Goal: Task Accomplishment & Management: Manage account settings

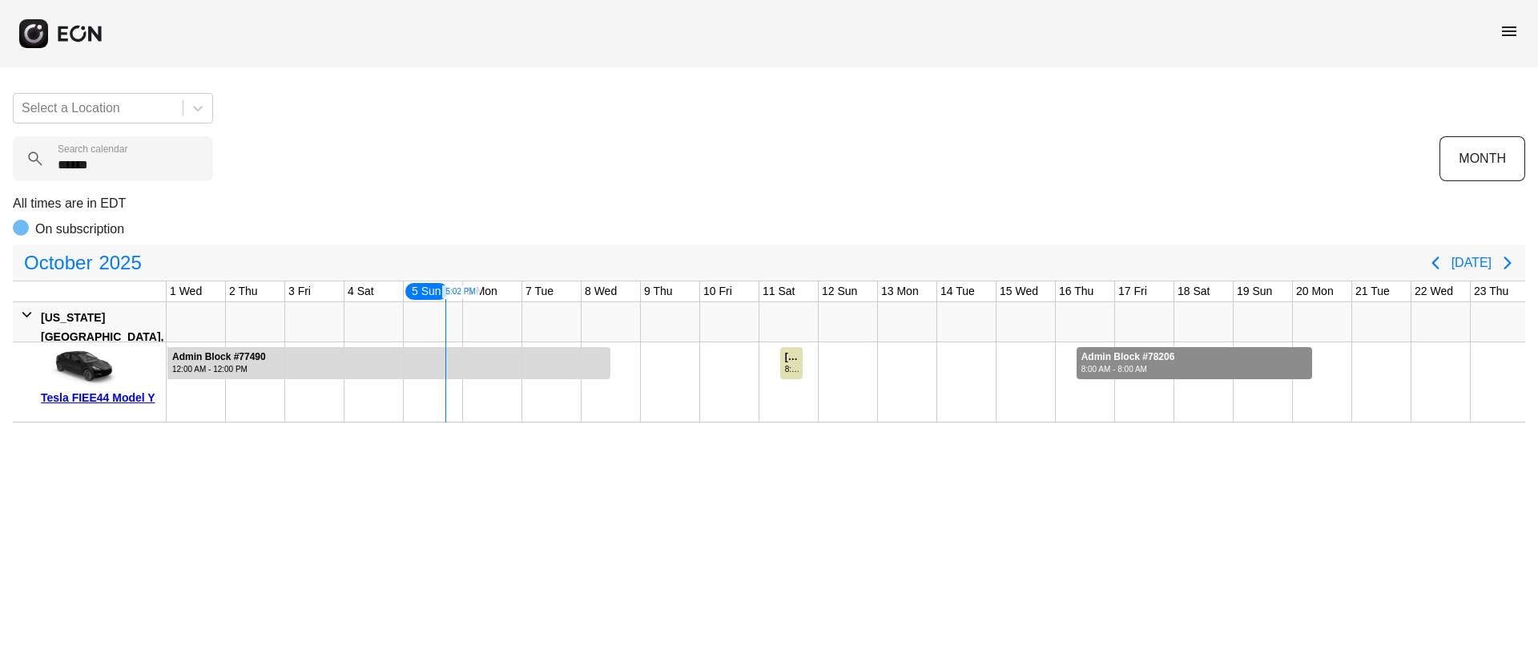
scroll to position [0, 238]
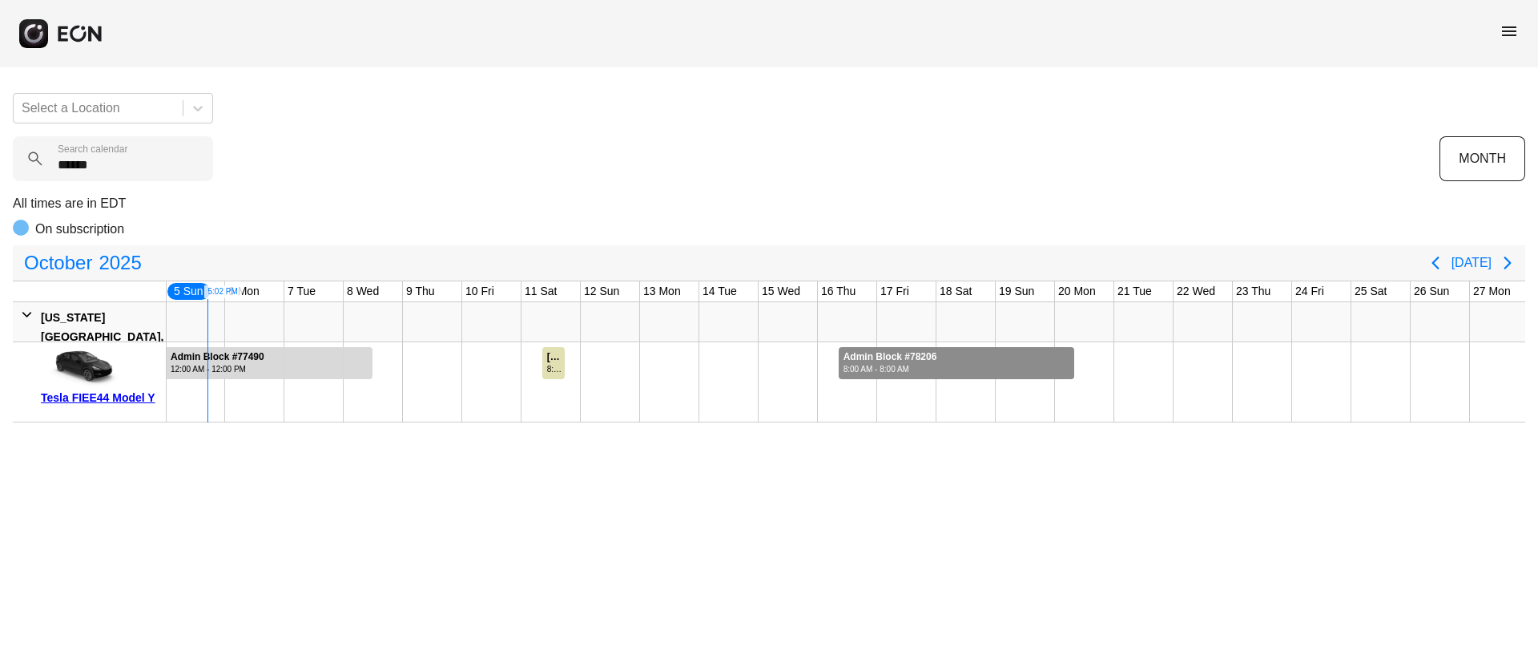
click at [1513, 30] on span "menu" at bounding box center [1509, 31] width 19 height 19
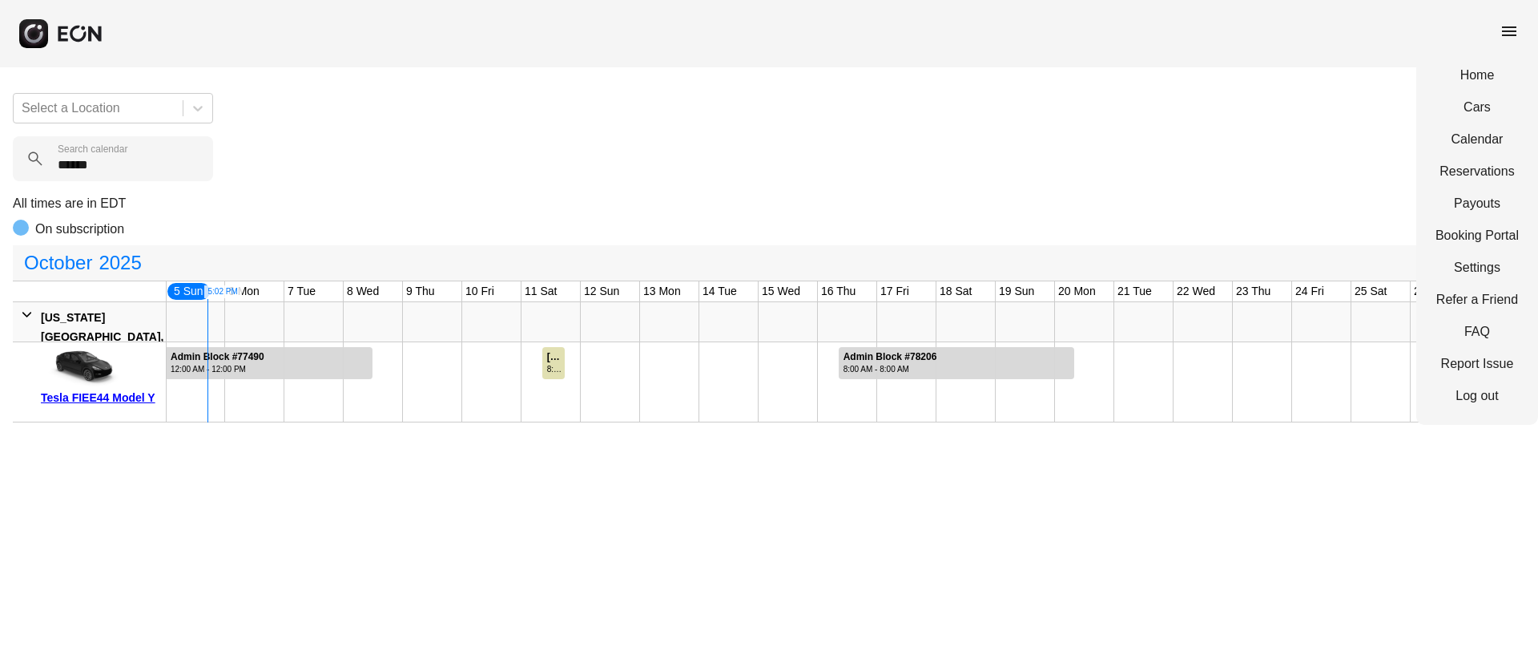
click at [1162, 107] on div "Select a Location ****** Search calendar MONTH All times are in EDT On subscrip…" at bounding box center [769, 251] width 1538 height 342
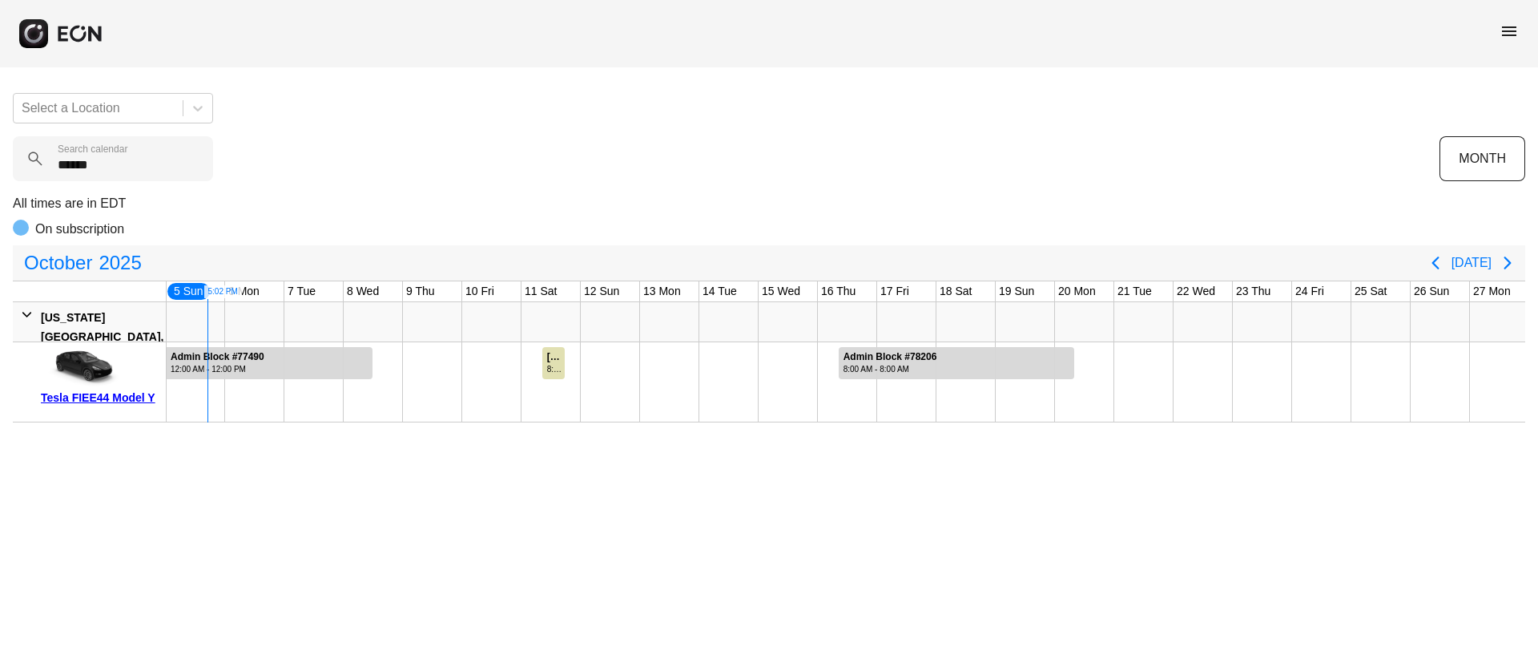
click at [1511, 36] on span "menu" at bounding box center [1509, 31] width 19 height 19
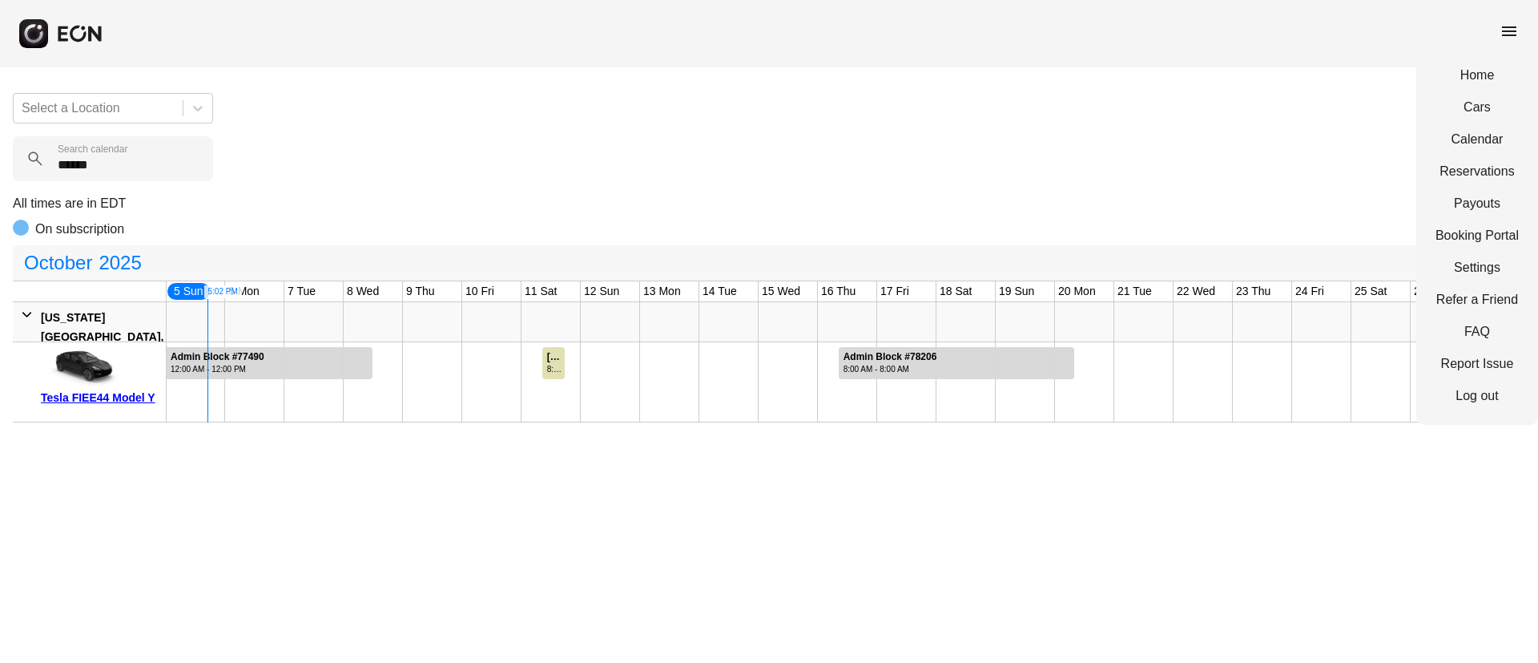
click at [1450, 151] on div "Home Cars Calendar Reservations Payouts Booking Portal Settings Refer a Friend …" at bounding box center [1478, 235] width 122 height 378
click at [1461, 140] on link "Calendar" at bounding box center [1477, 139] width 83 height 19
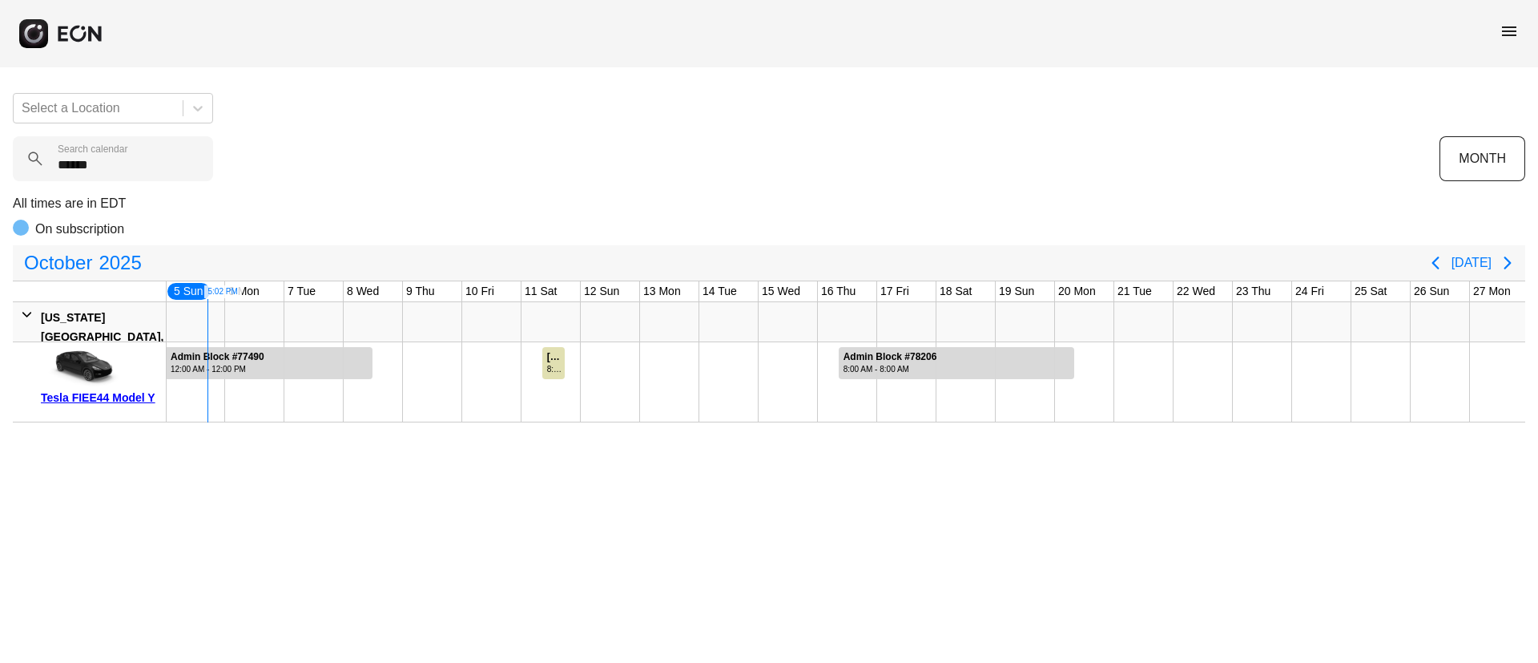
click at [1510, 33] on span "menu" at bounding box center [1509, 31] width 19 height 19
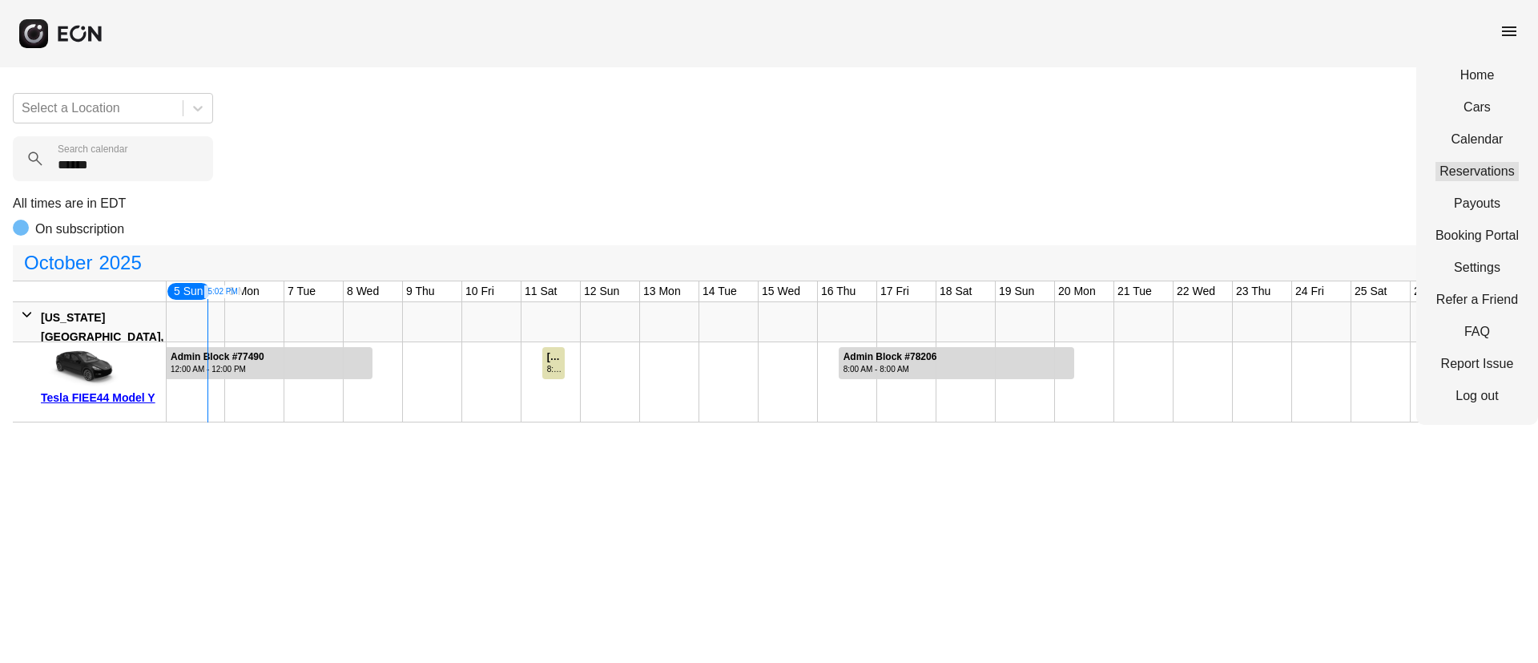
click at [1478, 179] on link "Reservations" at bounding box center [1477, 171] width 83 height 19
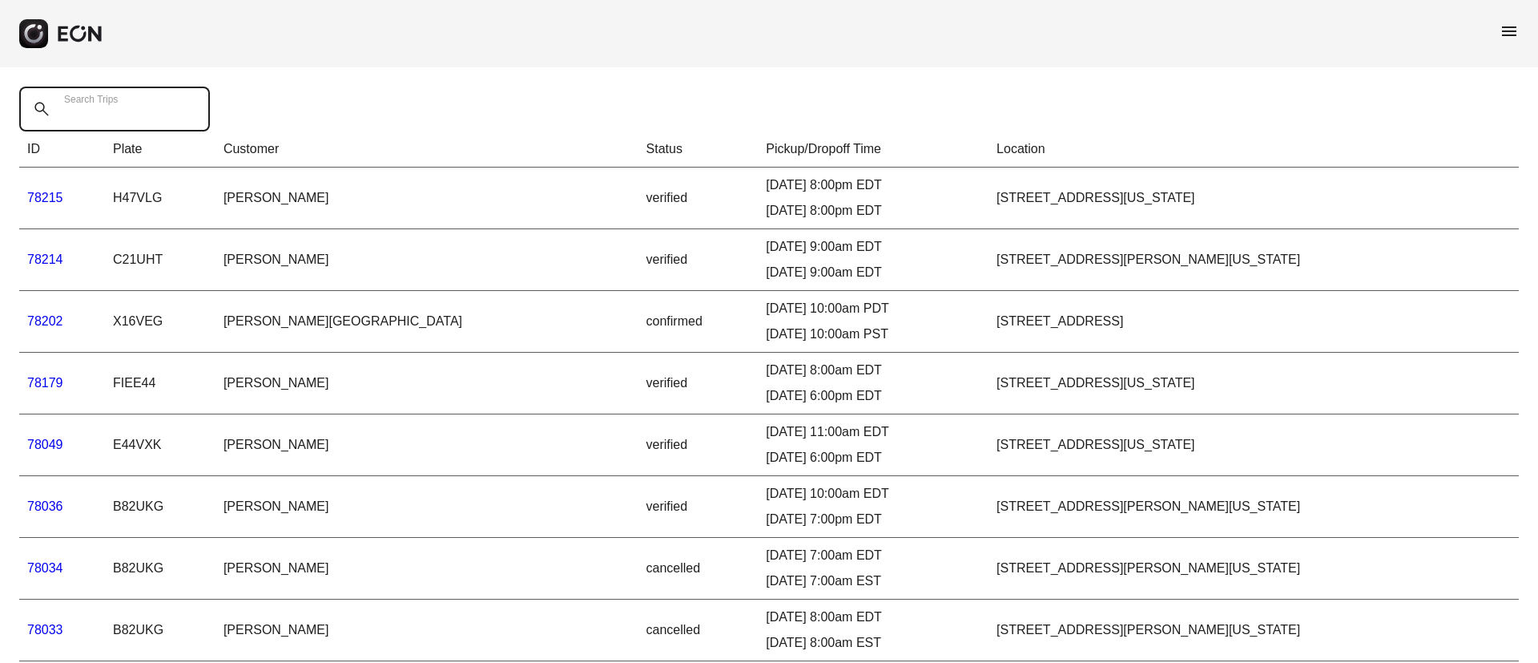
click at [98, 99] on label "Search Trips" at bounding box center [91, 99] width 54 height 13
click at [98, 99] on Trips "Search Trips" at bounding box center [114, 109] width 191 height 45
paste Trips "*****"
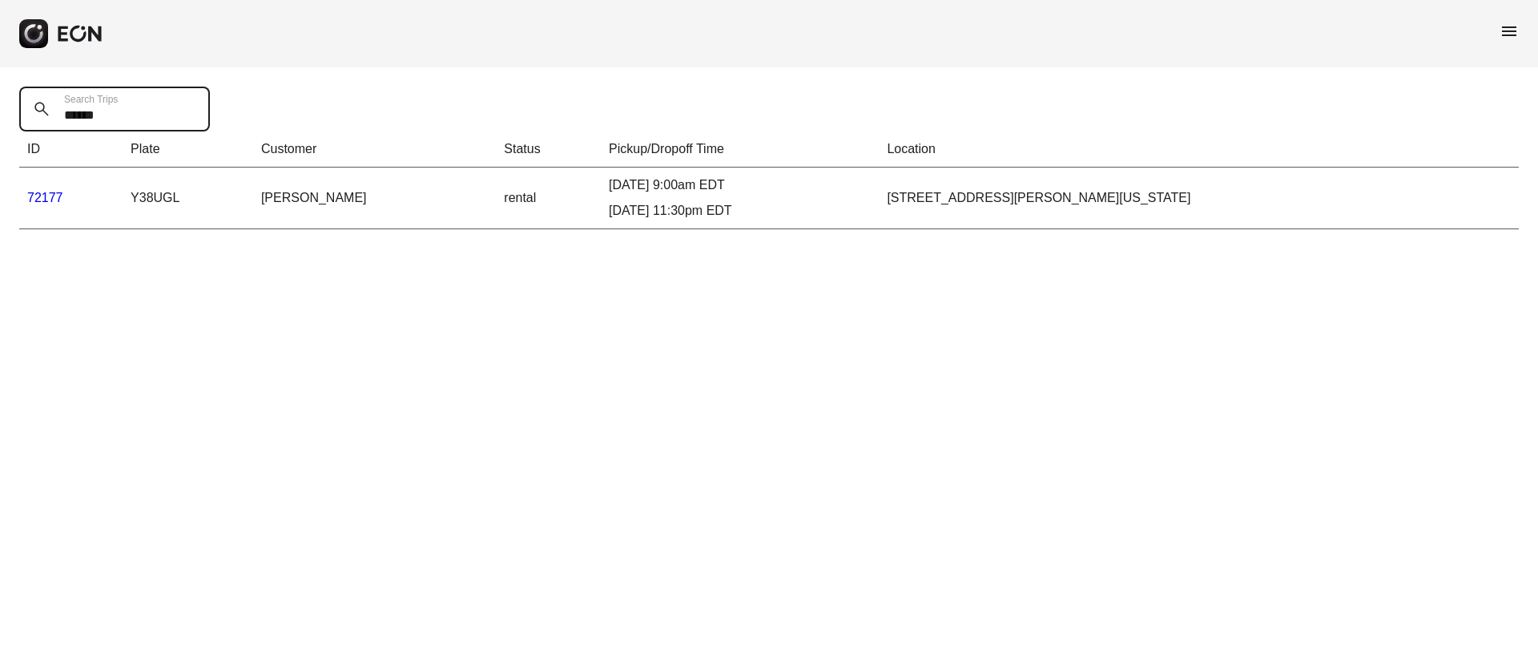
type Trips "*****"
click at [60, 188] on td "72177" at bounding box center [70, 198] width 103 height 62
click at [54, 194] on link "72177" at bounding box center [45, 198] width 36 height 14
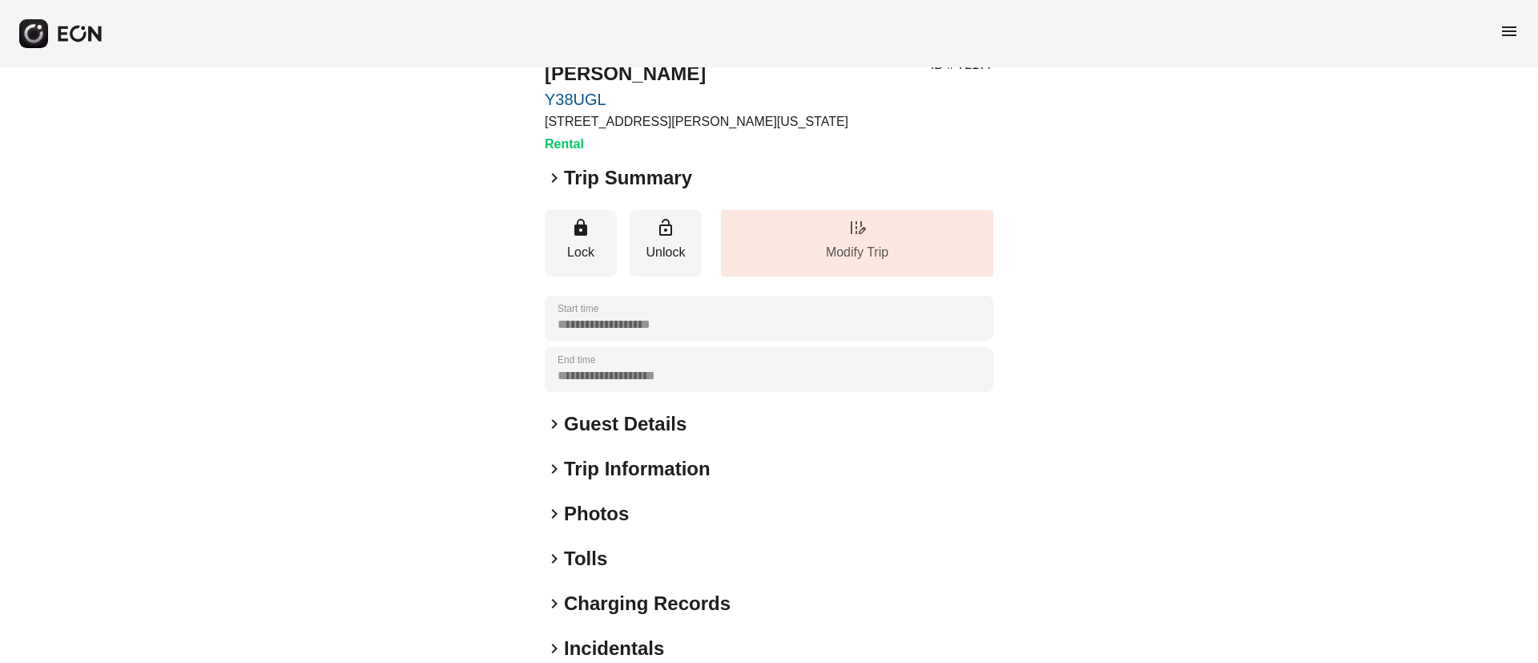
scroll to position [137, 0]
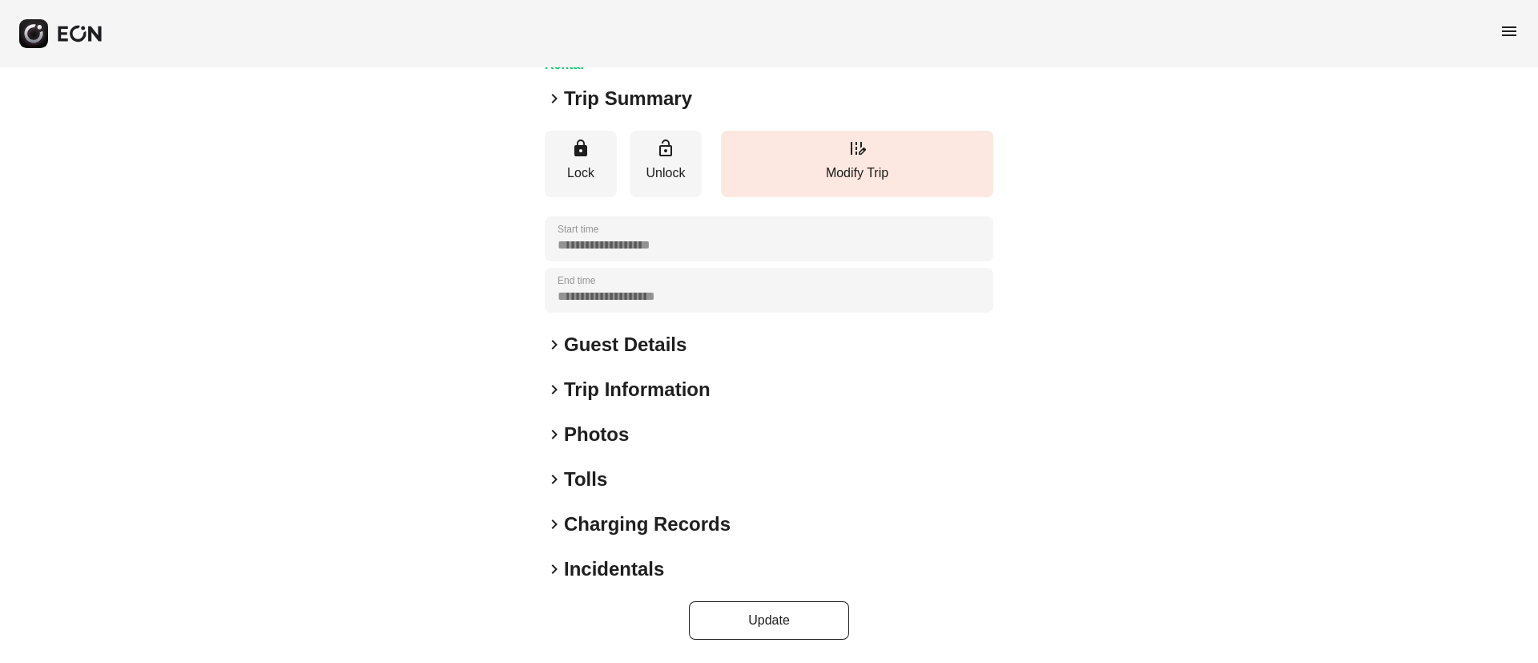
click at [701, 418] on div "**********" at bounding box center [769, 297] width 449 height 686
click at [681, 437] on div "keyboard_arrow_right Photos" at bounding box center [769, 434] width 449 height 26
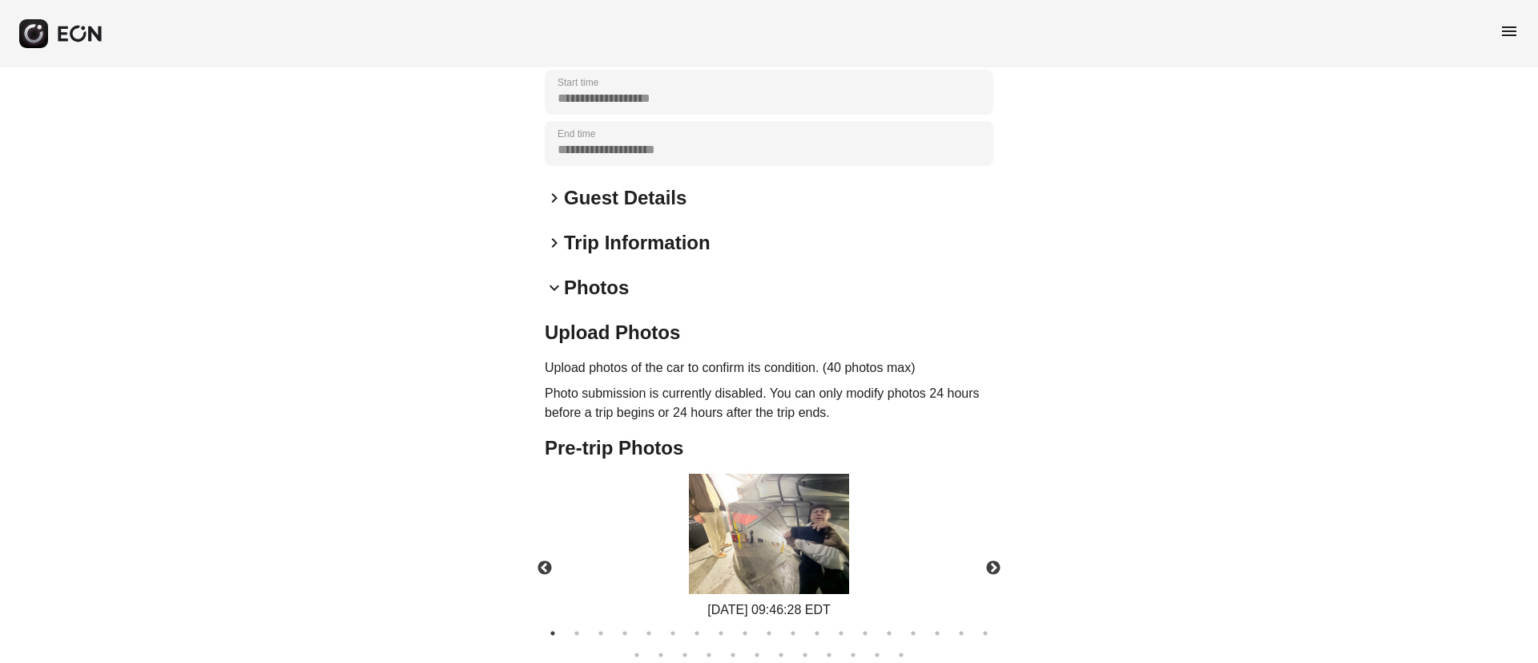
scroll to position [437, 0]
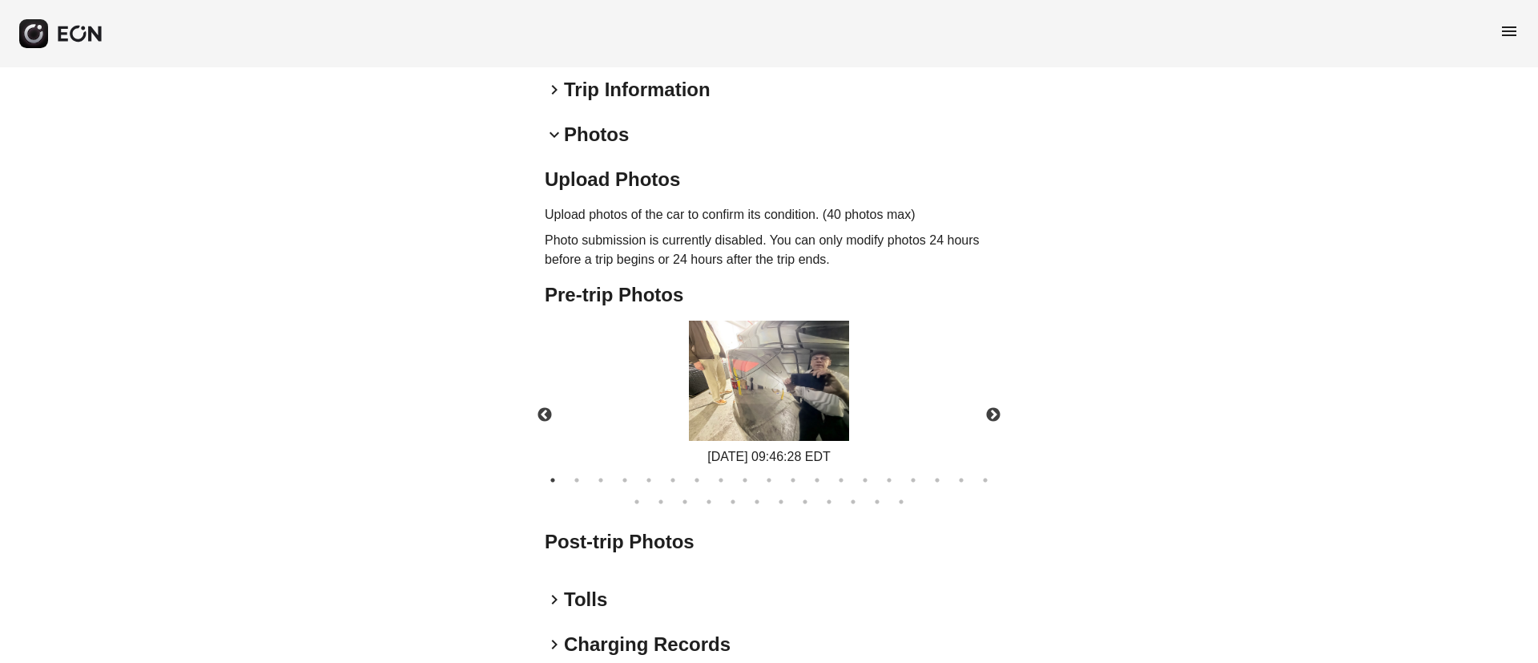
click at [800, 355] on img at bounding box center [769, 381] width 160 height 120
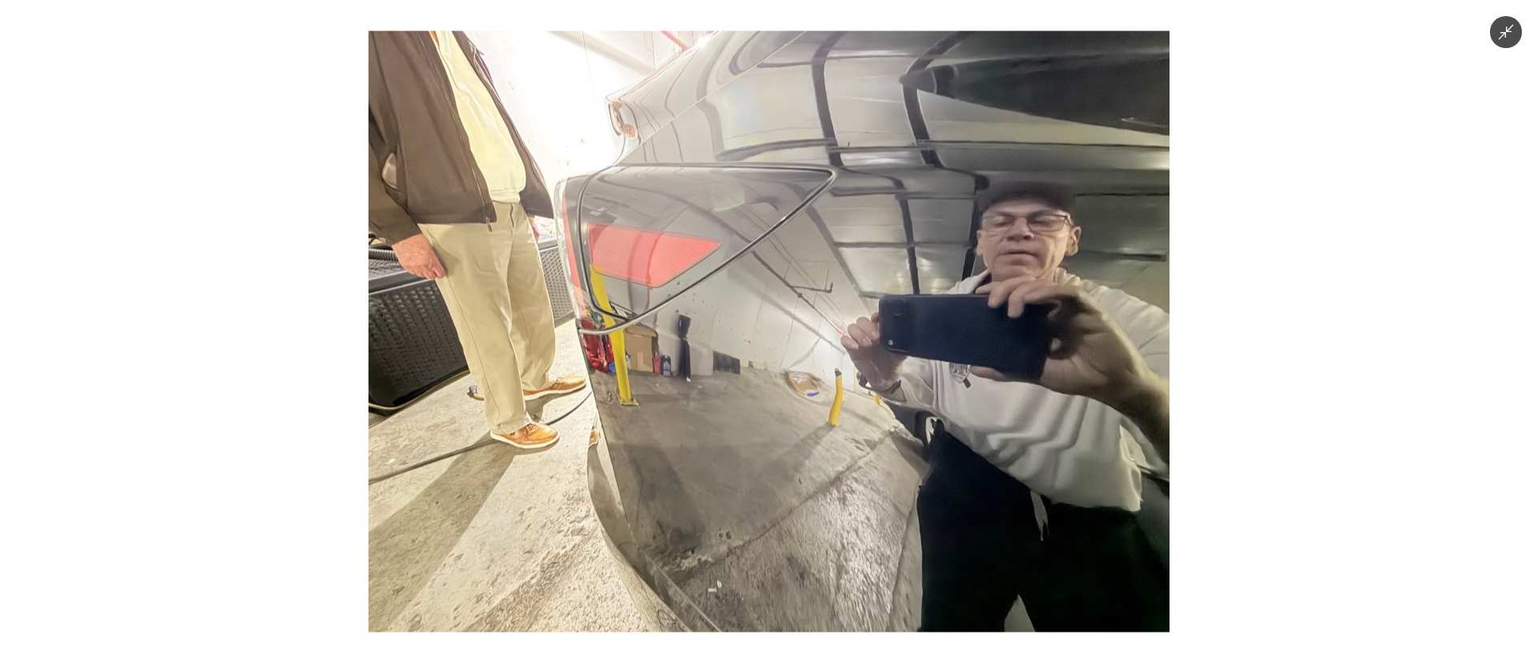
click at [807, 401] on img at bounding box center [769, 331] width 801 height 601
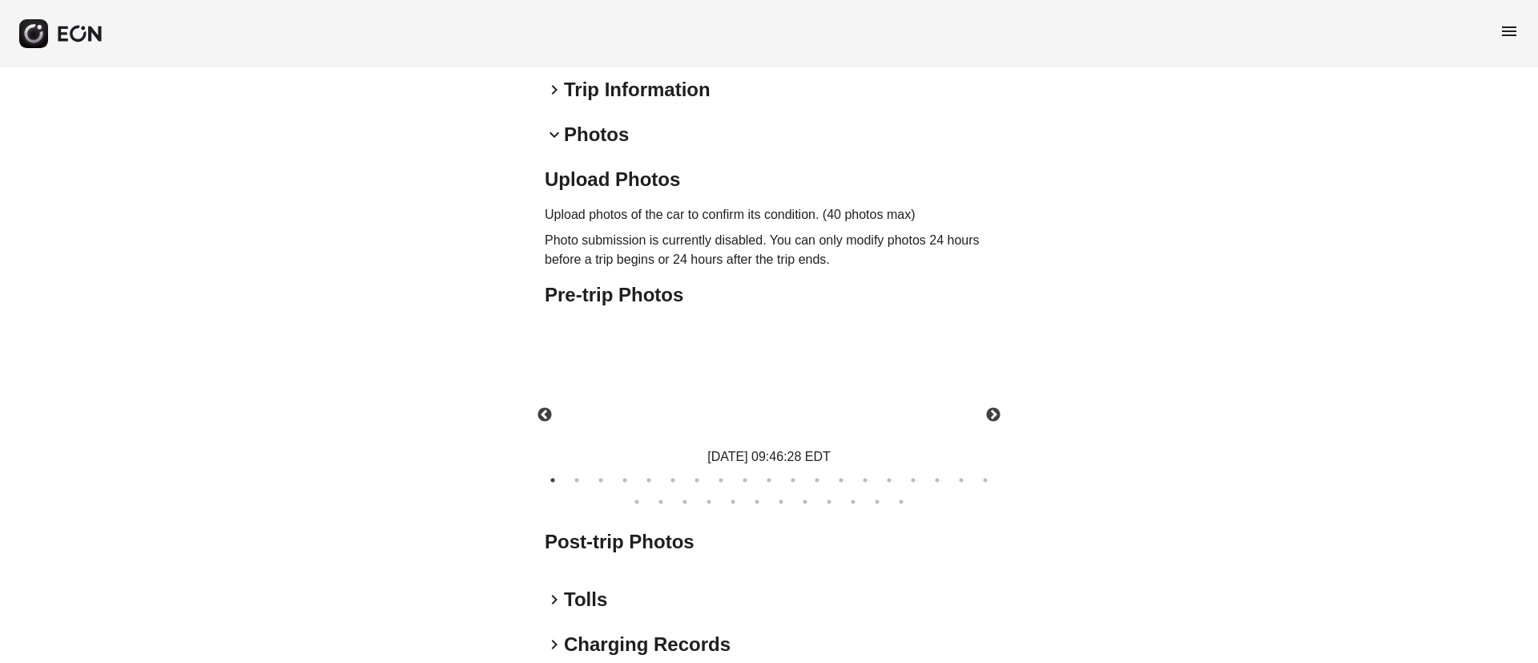
click at [807, 401] on img at bounding box center [769, 381] width 160 height 120
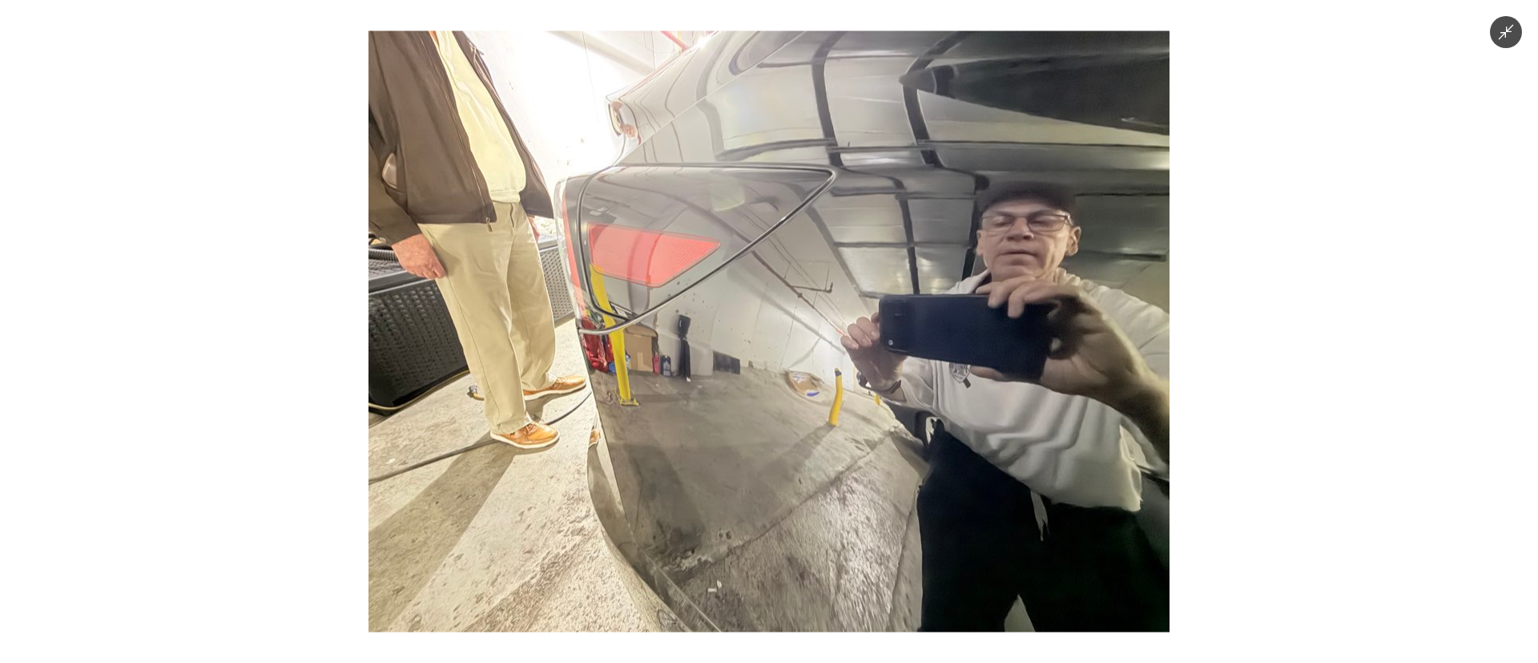
click at [807, 401] on img at bounding box center [769, 331] width 801 height 601
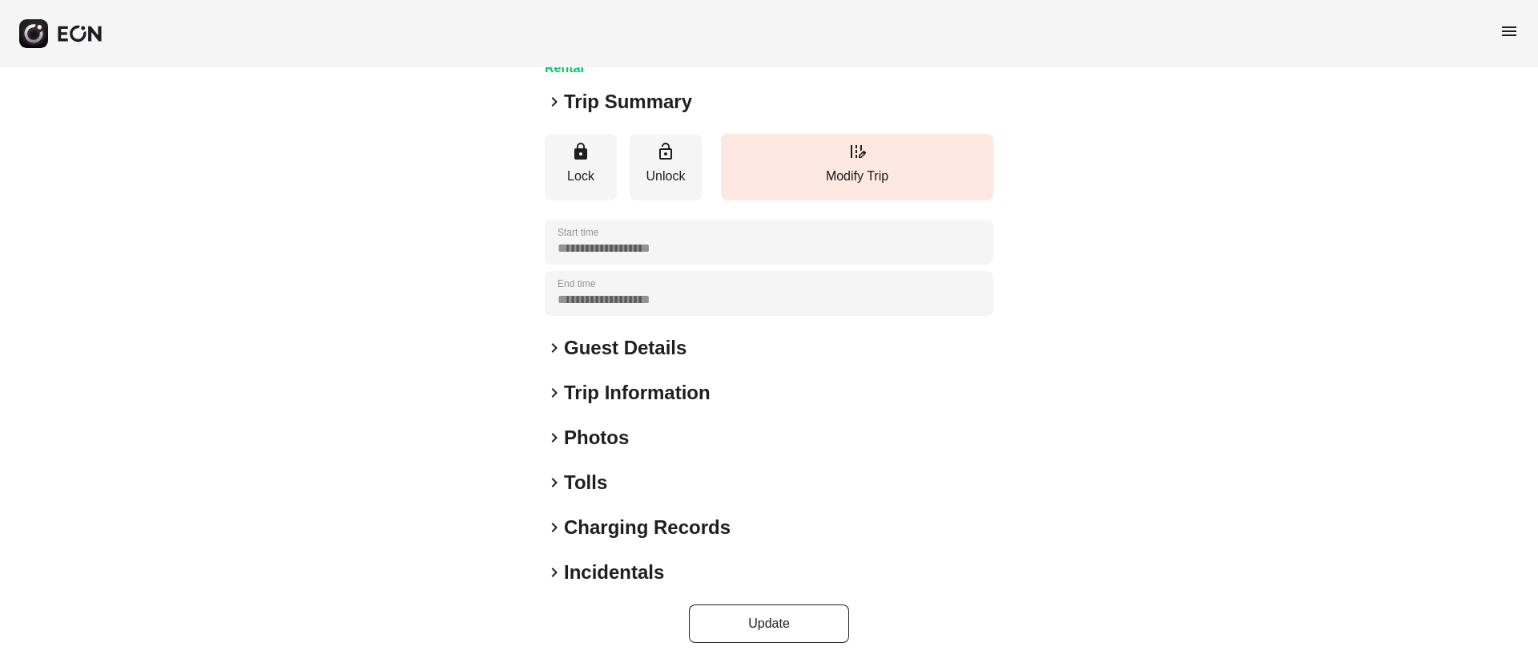
scroll to position [137, 0]
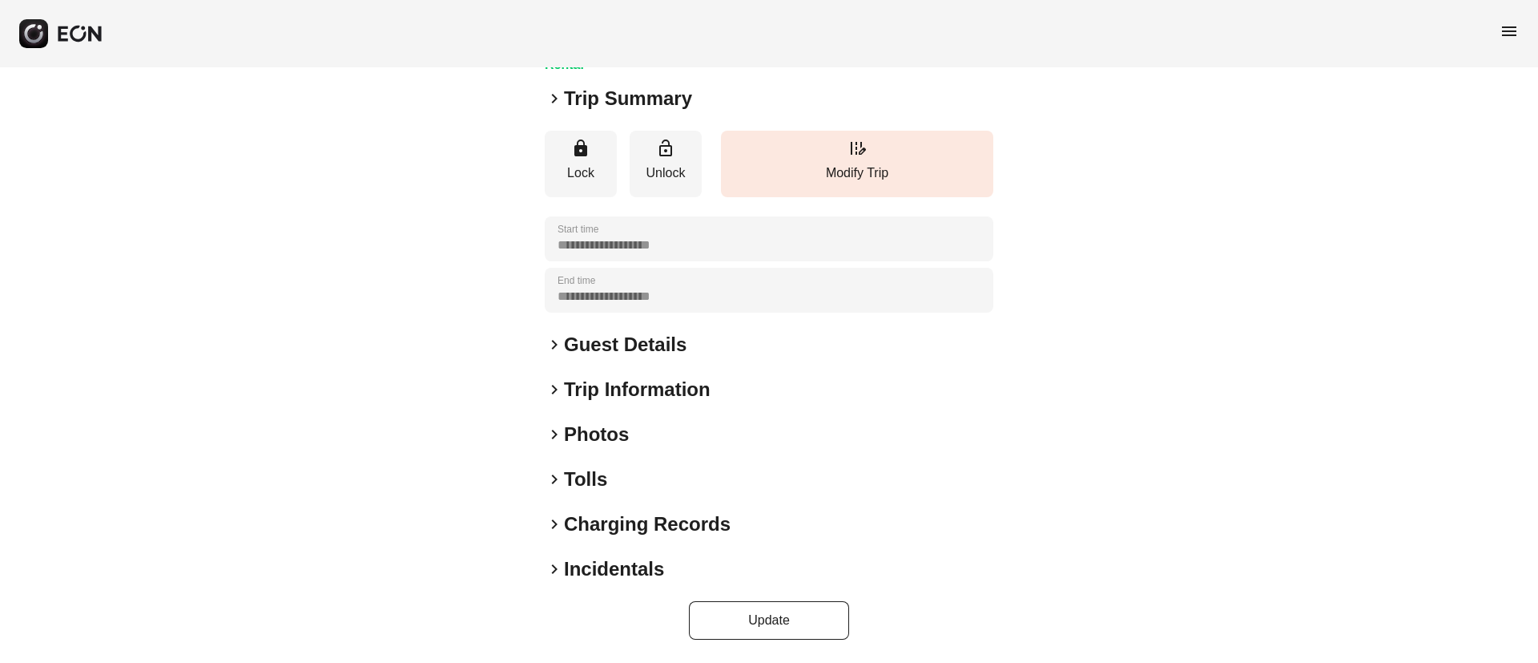
click at [661, 443] on div "keyboard_arrow_right Photos" at bounding box center [769, 434] width 449 height 26
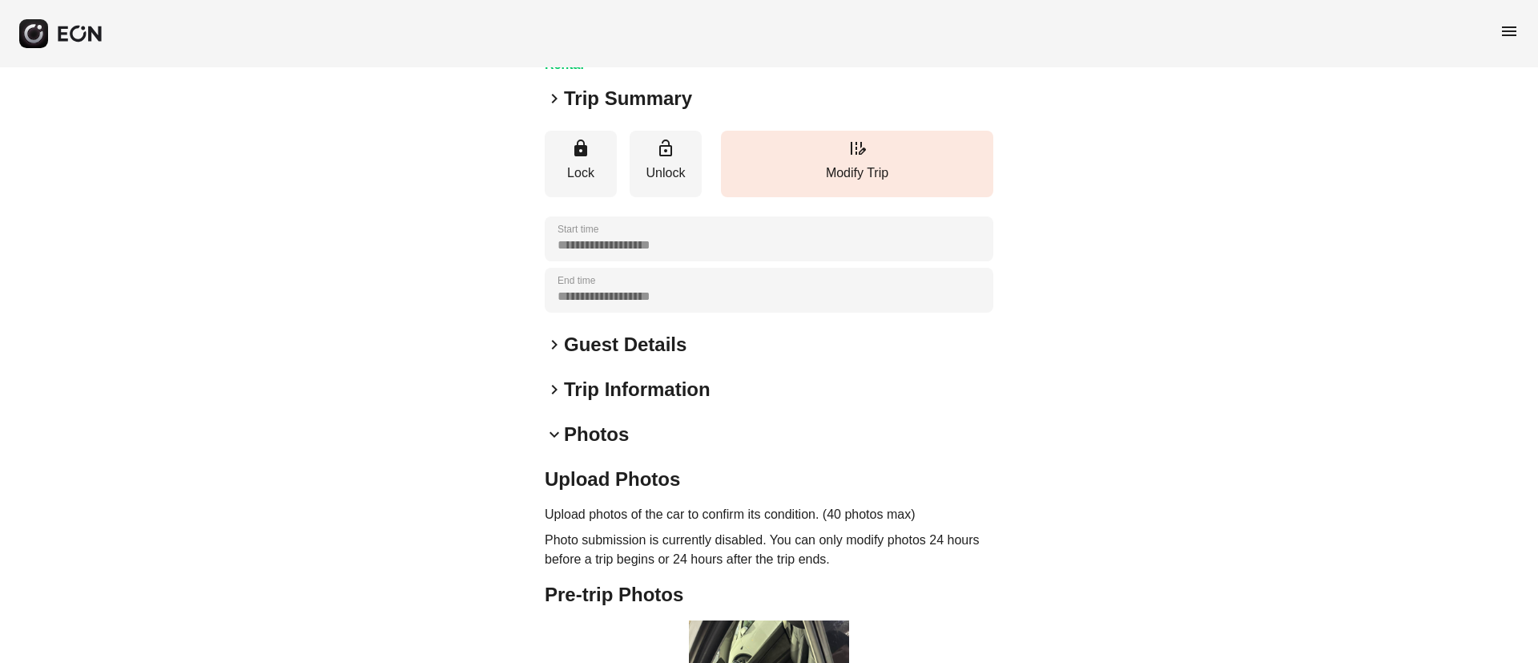
scroll to position [377, 0]
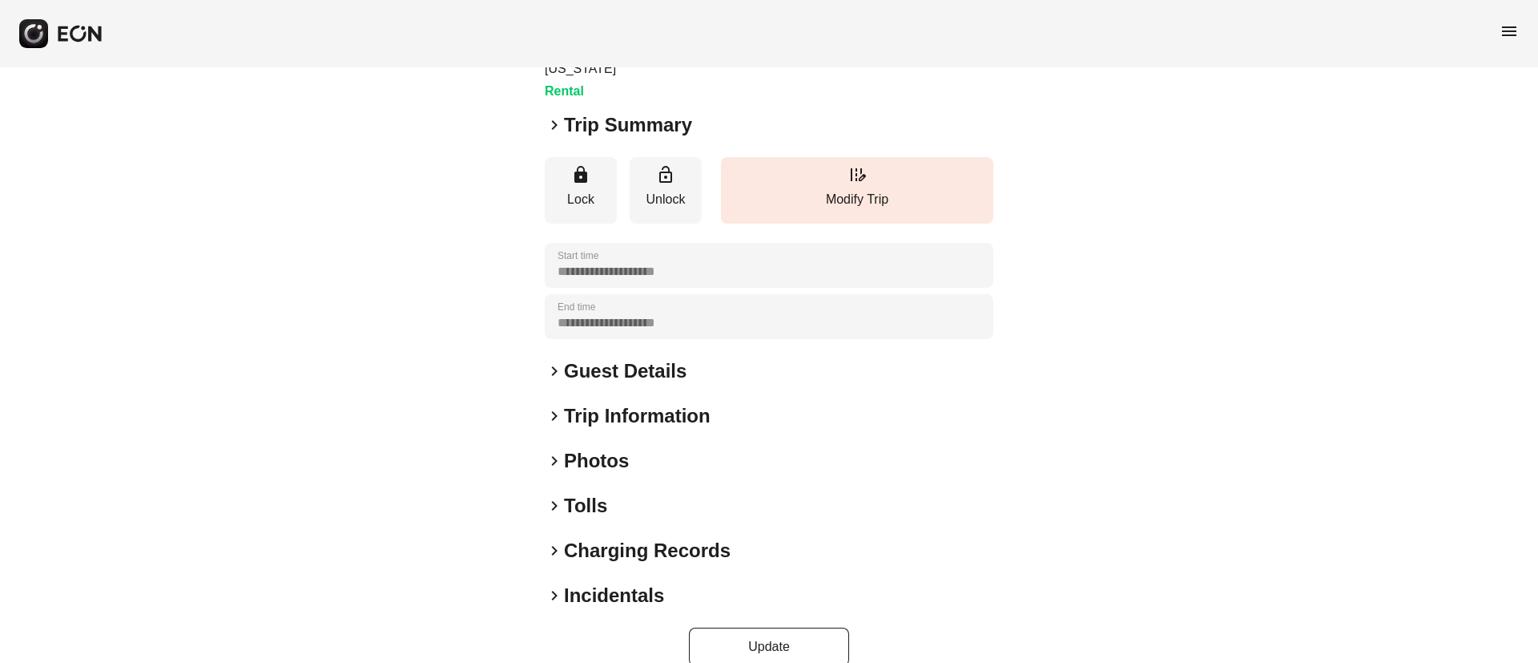
scroll to position [137, 0]
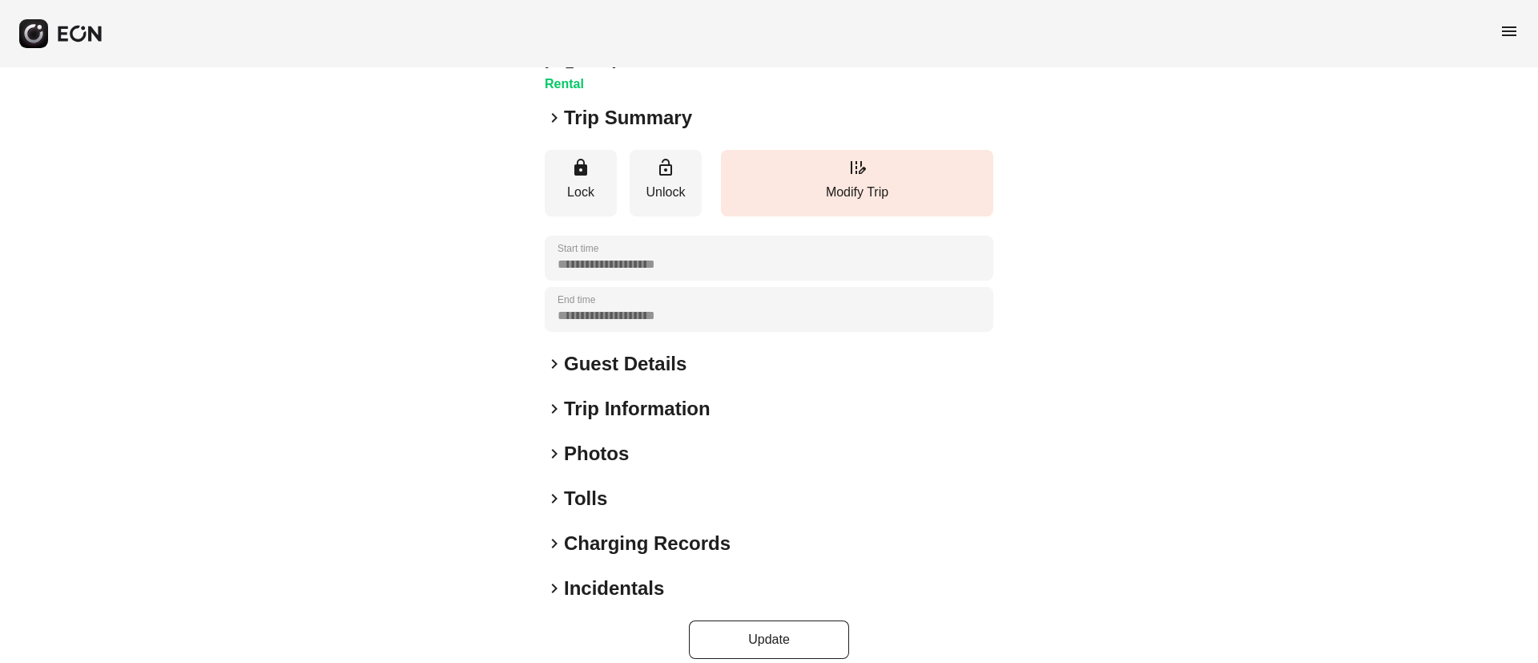
click at [624, 441] on h2 "Photos" at bounding box center [596, 454] width 65 height 26
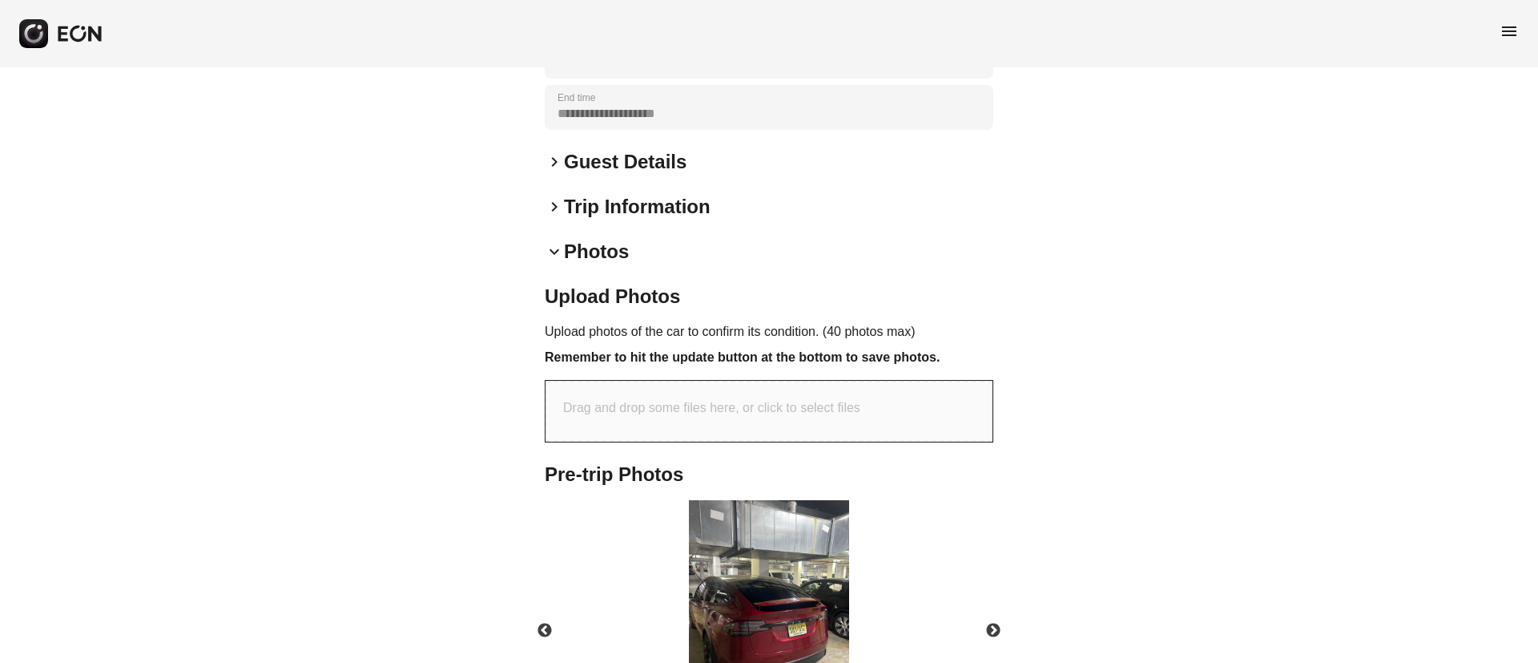
scroll to position [478, 0]
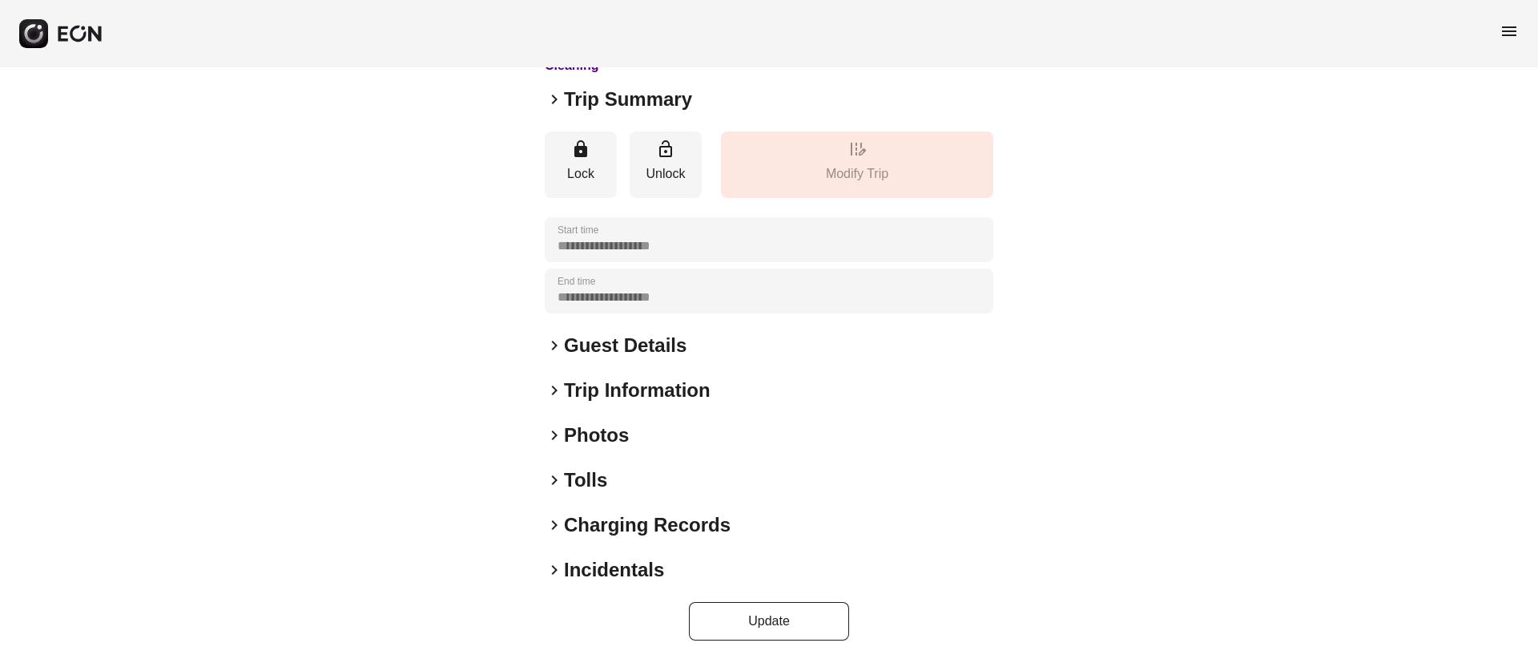
scroll to position [137, 0]
click at [676, 436] on div "keyboard_arrow_right Photos" at bounding box center [769, 434] width 449 height 26
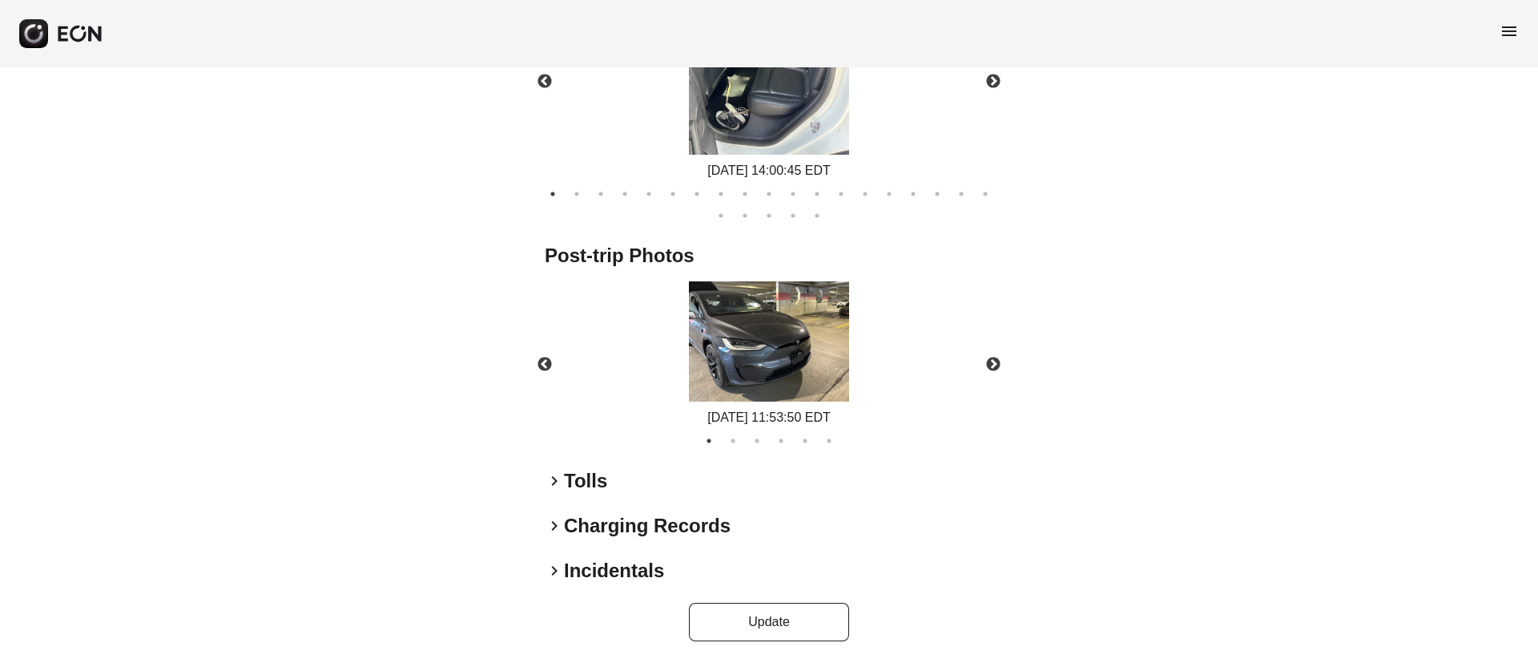
scroll to position [881, 0]
click at [677, 574] on div "keyboard_arrow_right Incidentals" at bounding box center [769, 569] width 449 height 26
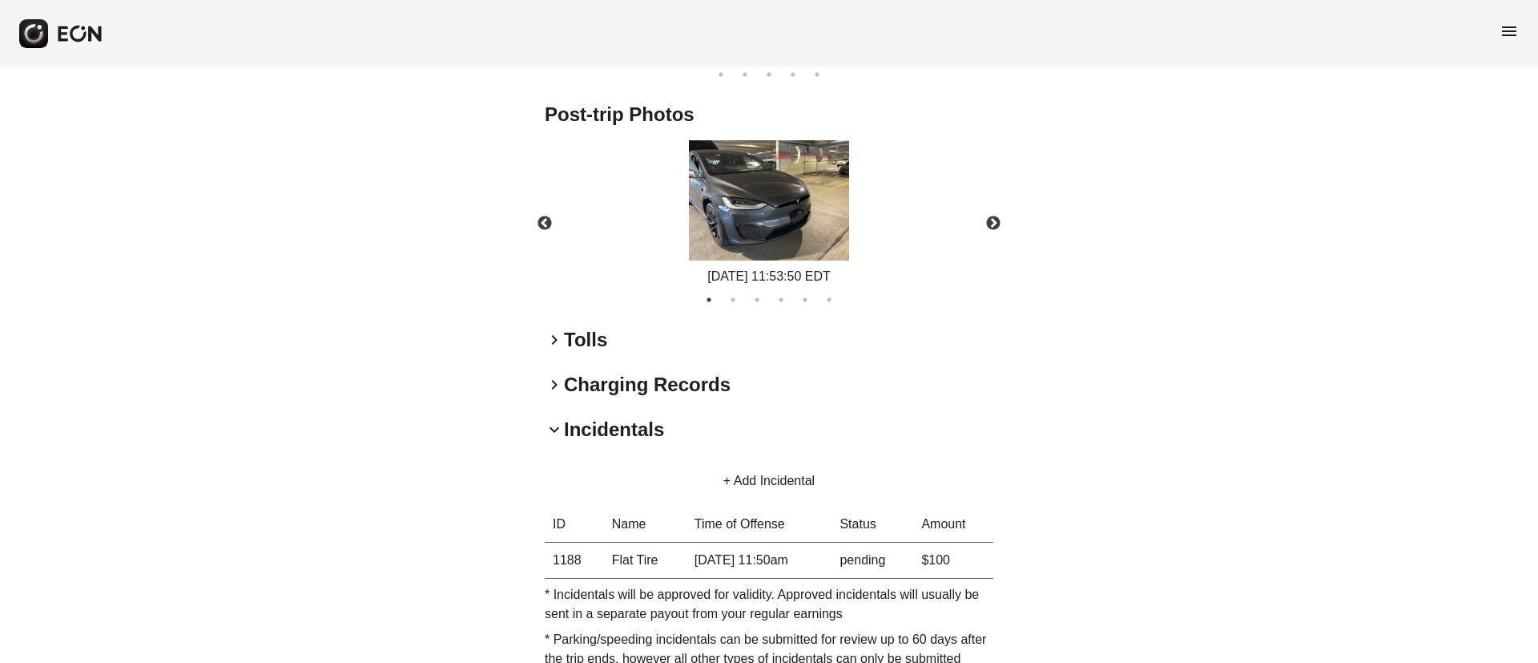
scroll to position [1132, 0]
